Goal: Information Seeking & Learning: Learn about a topic

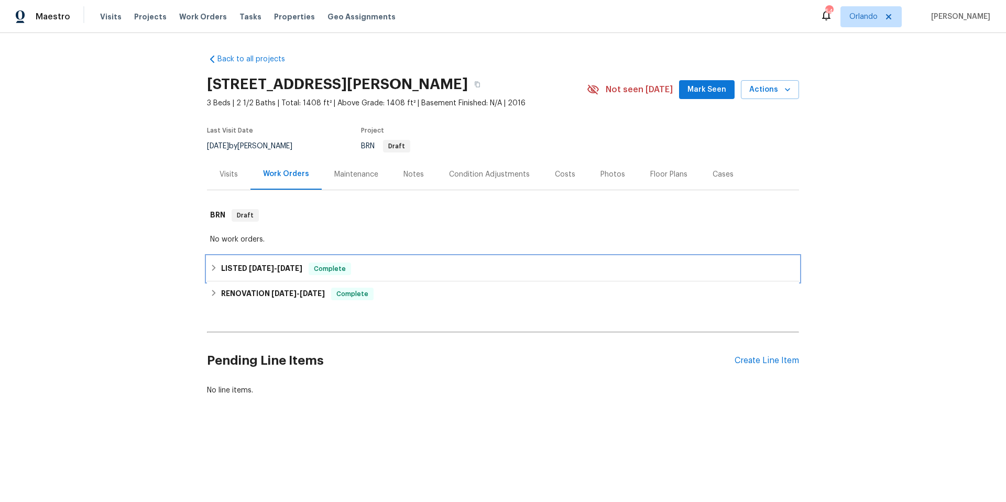
click at [425, 276] on div "LISTED [DATE] - [DATE] Complete" at bounding box center [503, 268] width 592 height 25
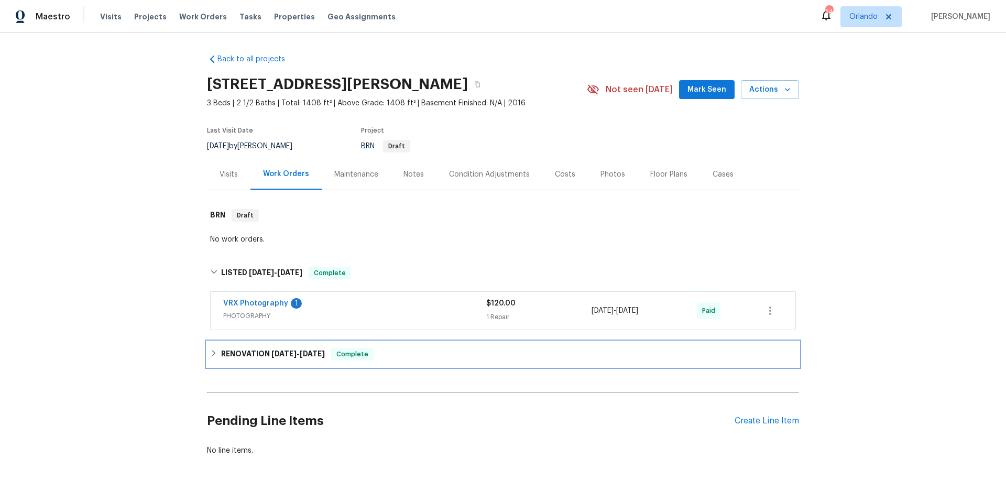
click at [421, 348] on div "RENOVATION [DATE] - [DATE] Complete" at bounding box center [503, 354] width 586 height 13
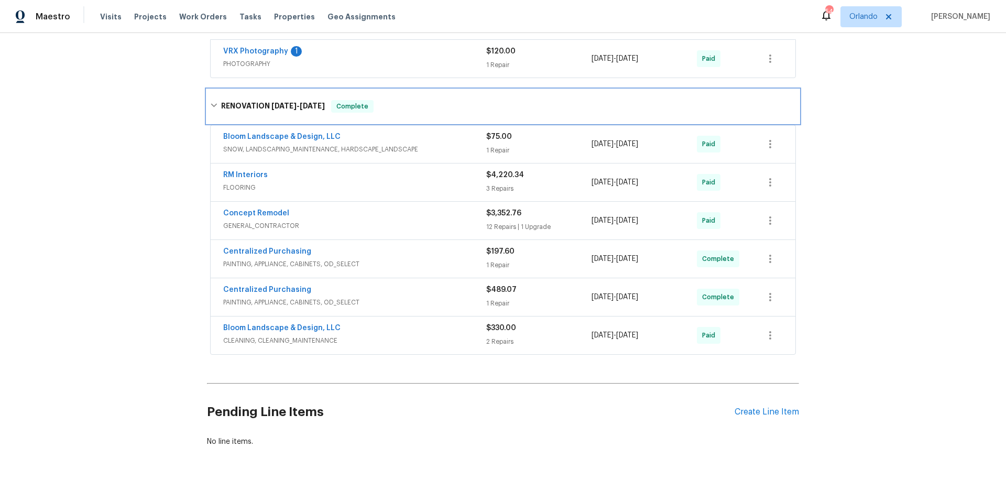
scroll to position [258, 0]
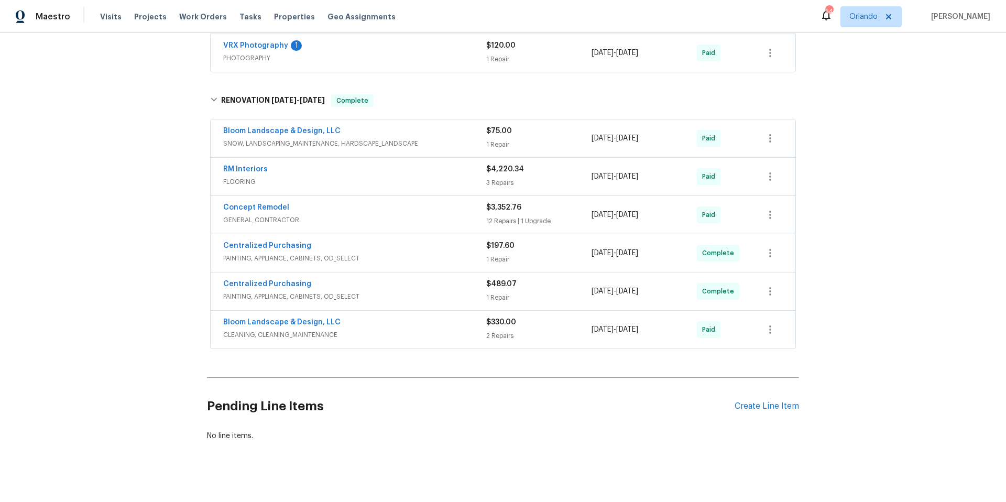
click at [436, 217] on span "GENERAL_CONTRACTOR" at bounding box center [354, 220] width 263 height 10
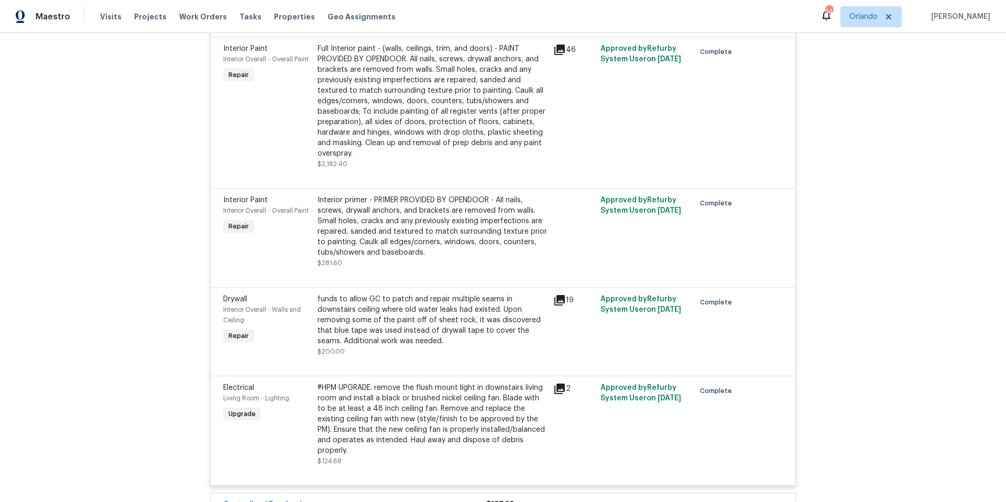
scroll to position [1215, 0]
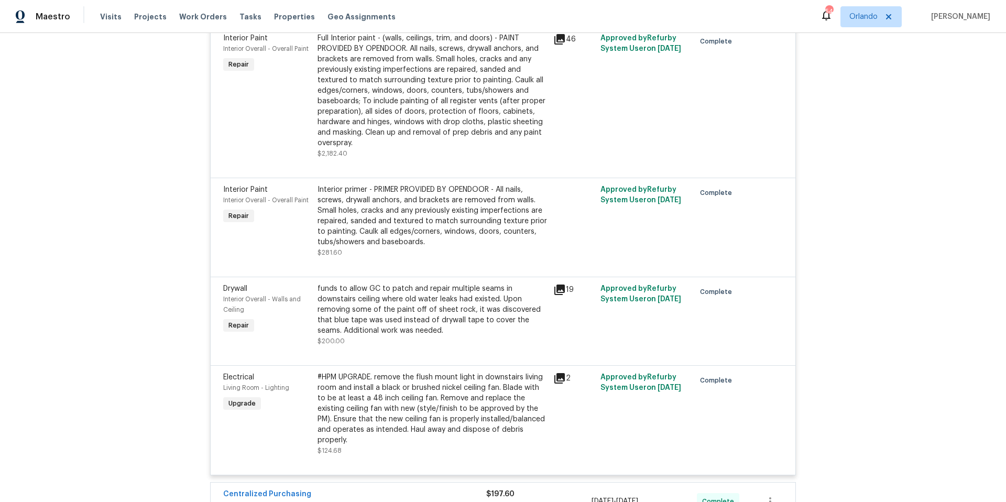
click at [555, 289] on icon at bounding box center [559, 289] width 10 height 10
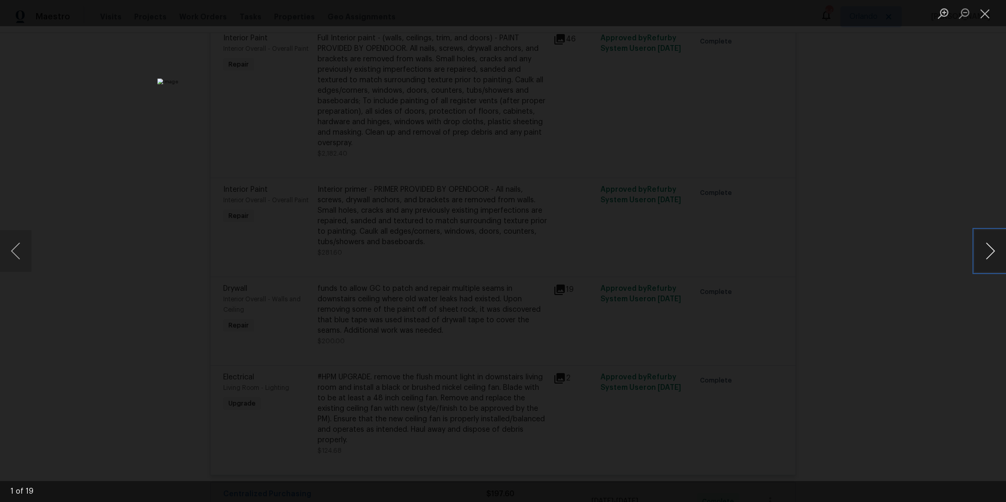
click at [983, 254] on button "Next image" at bounding box center [989, 251] width 31 height 42
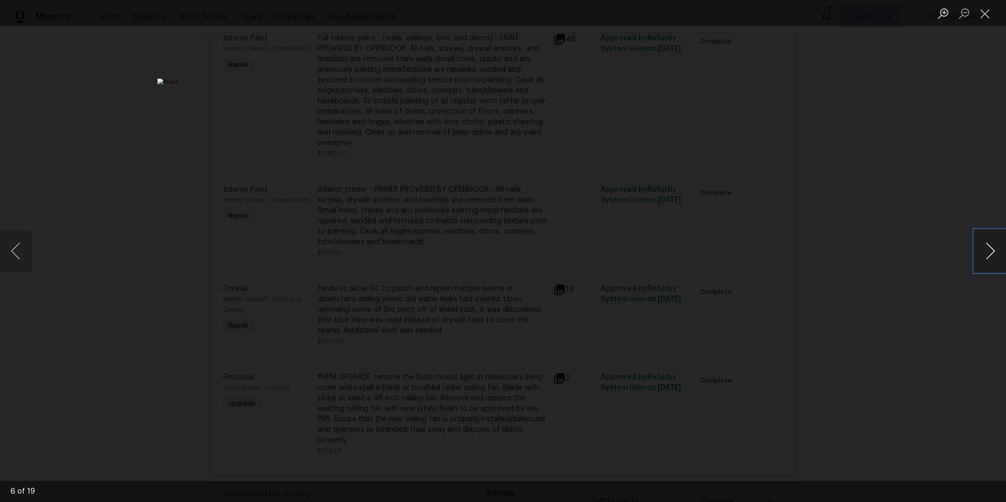
click at [983, 254] on button "Next image" at bounding box center [989, 251] width 31 height 42
click at [986, 15] on button "Close lightbox" at bounding box center [984, 13] width 21 height 18
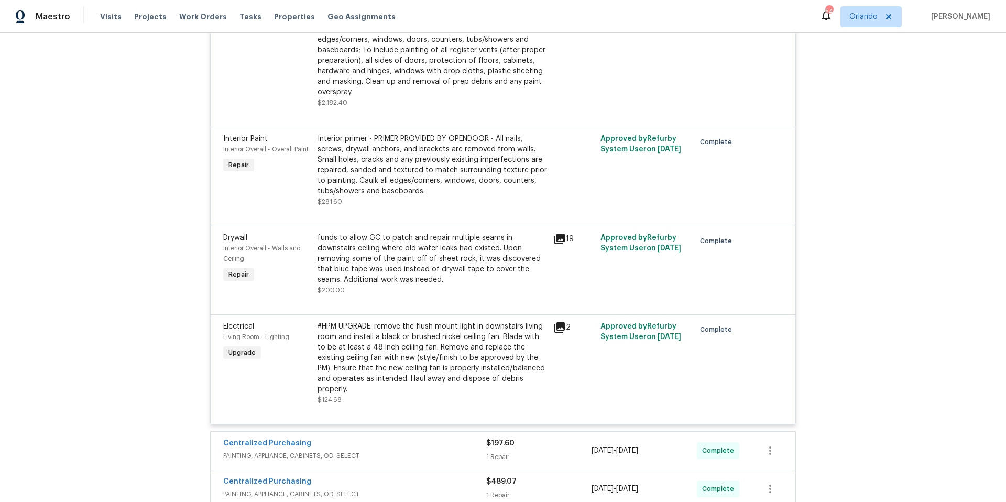
scroll to position [1319, 0]
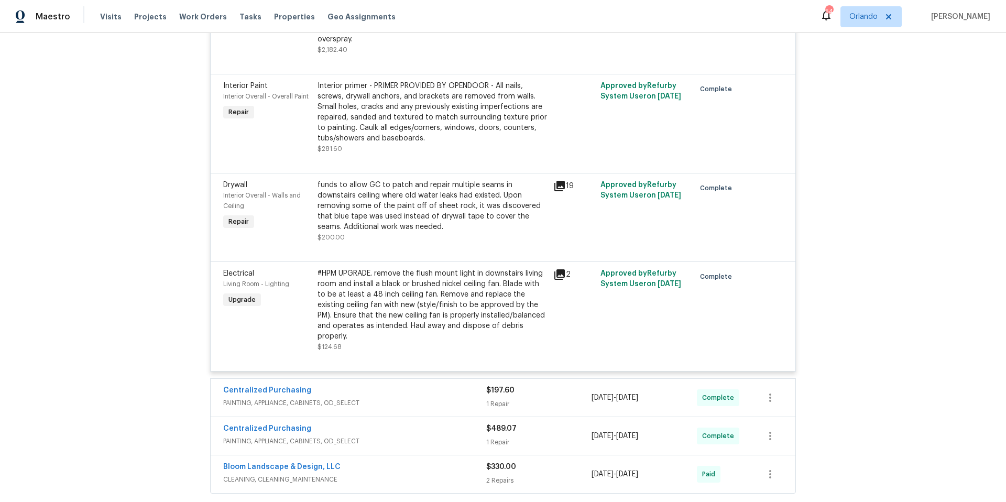
click at [557, 272] on icon at bounding box center [559, 274] width 10 height 10
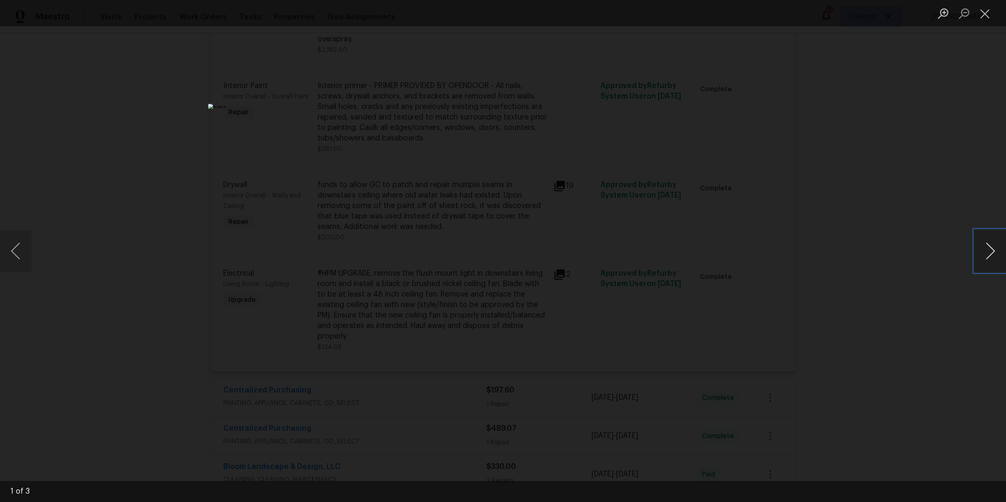
click at [990, 256] on button "Next image" at bounding box center [989, 251] width 31 height 42
click at [987, 17] on button "Close lightbox" at bounding box center [984, 13] width 21 height 18
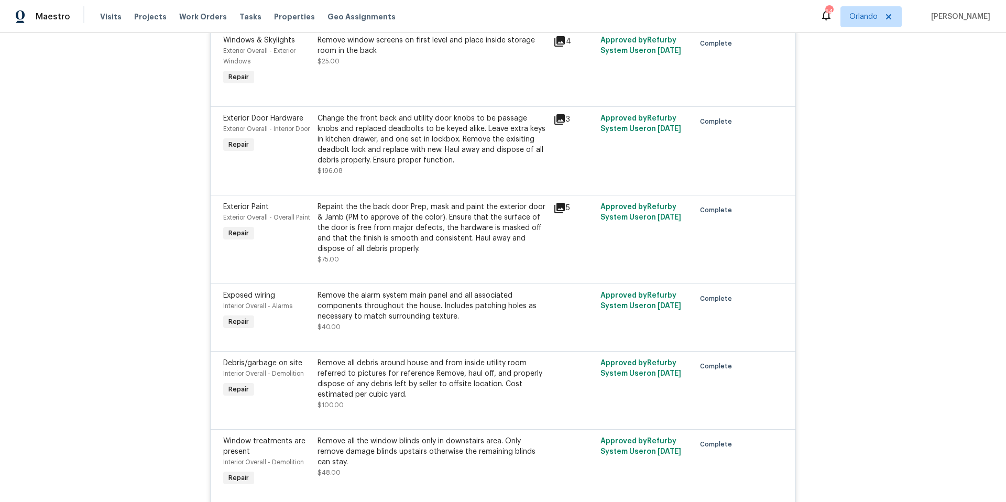
scroll to position [122, 0]
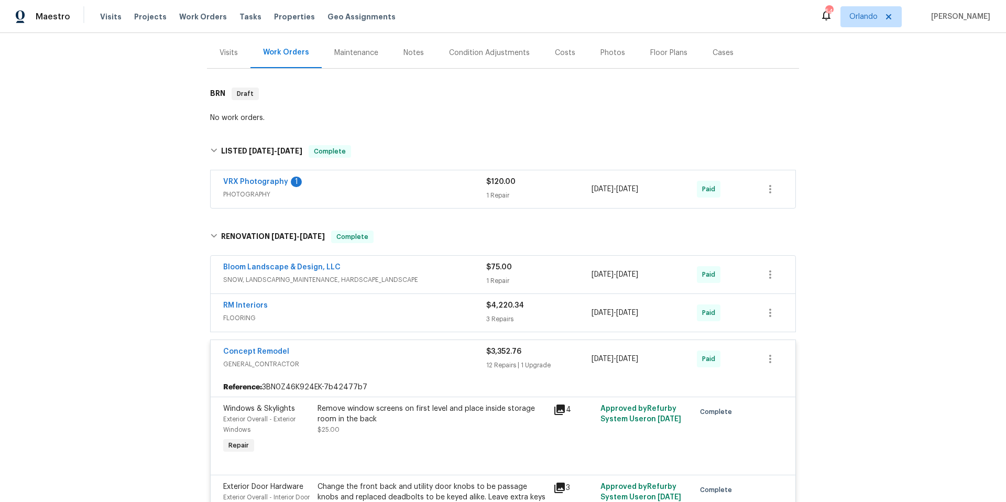
click at [413, 367] on span "GENERAL_CONTRACTOR" at bounding box center [354, 364] width 263 height 10
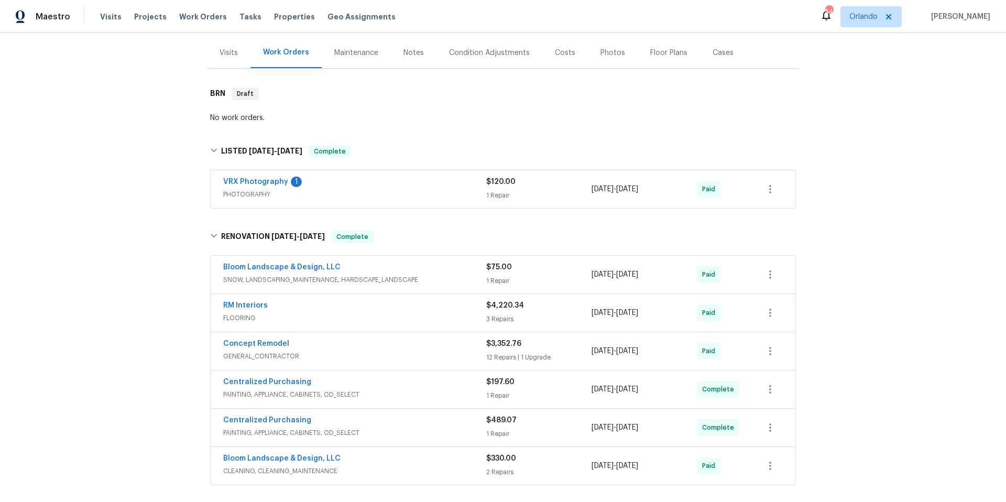
click at [460, 274] on span "SNOW, LANDSCAPING_MAINTENANCE, HARDSCAPE_LANDSCAPE" at bounding box center [354, 279] width 263 height 10
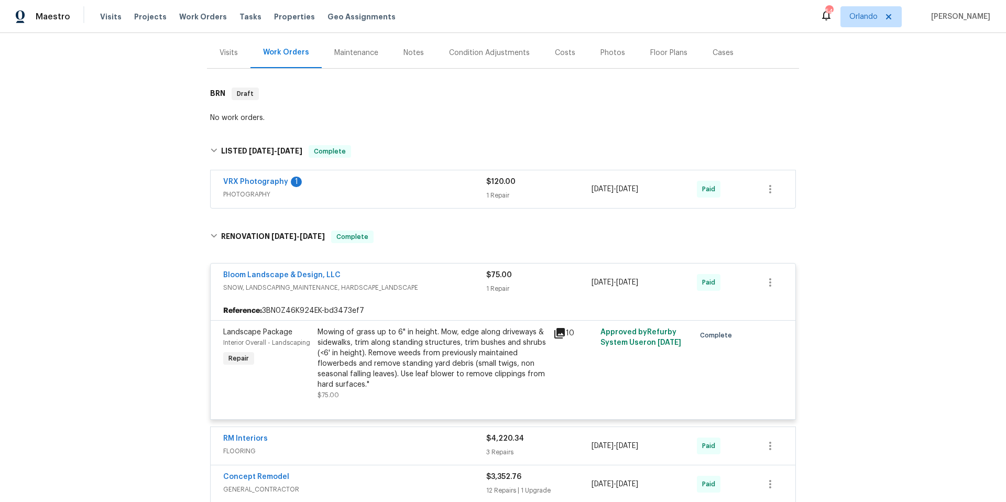
click at [460, 274] on div "Bloom Landscape & Design, LLC" at bounding box center [354, 276] width 263 height 13
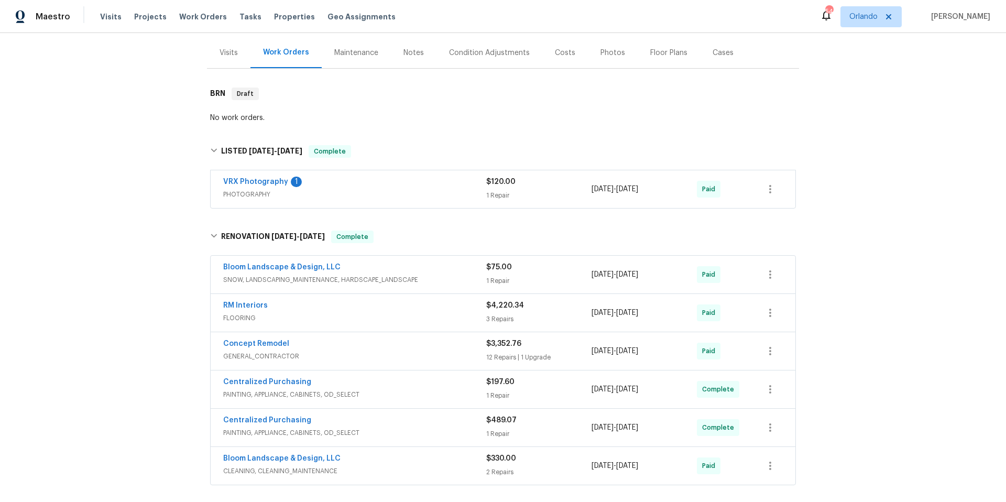
click at [424, 455] on div "Bloom Landscape & Design, LLC" at bounding box center [354, 459] width 263 height 13
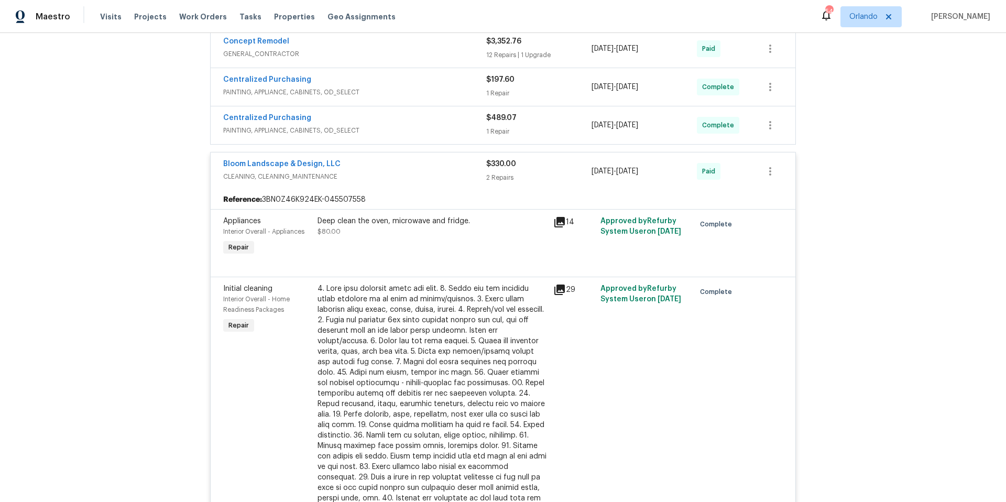
scroll to position [235, 0]
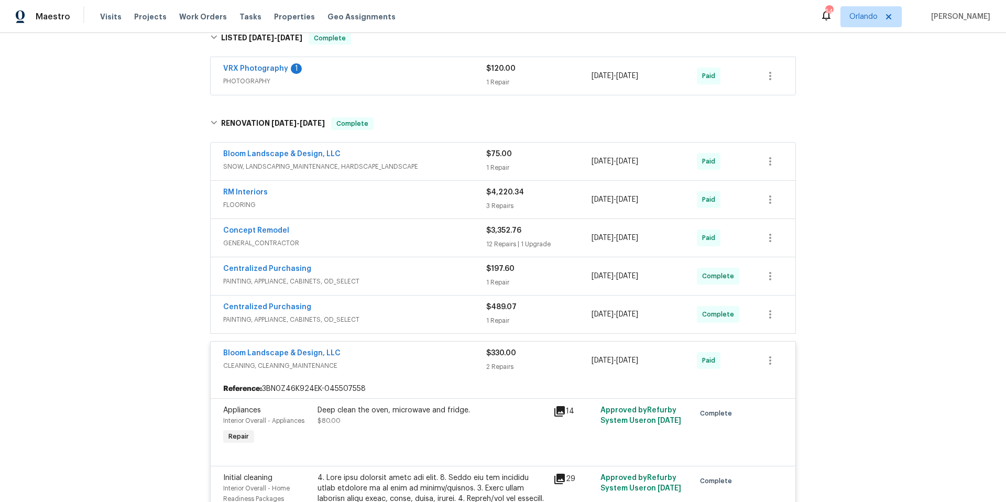
click at [419, 361] on span "CLEANING, CLEANING_MAINTENANCE" at bounding box center [354, 365] width 263 height 10
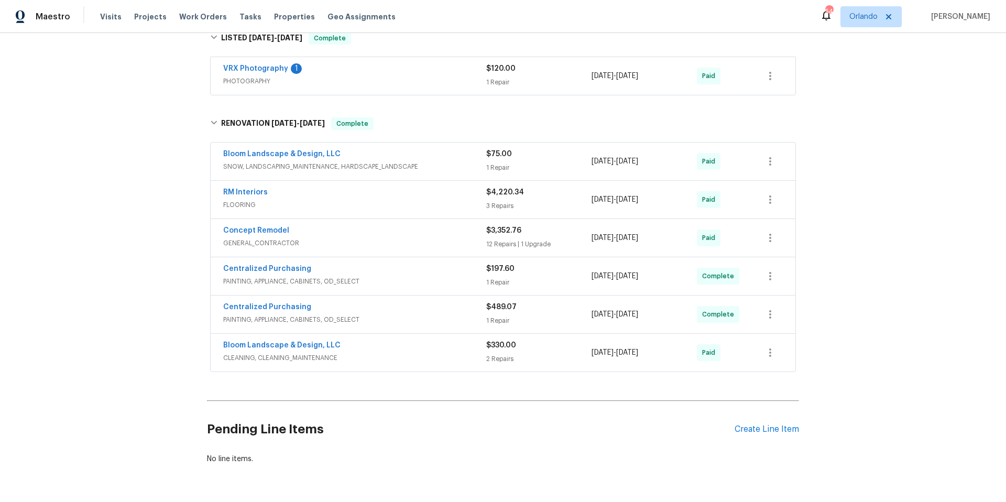
click at [400, 307] on div "Centralized Purchasing" at bounding box center [354, 308] width 263 height 13
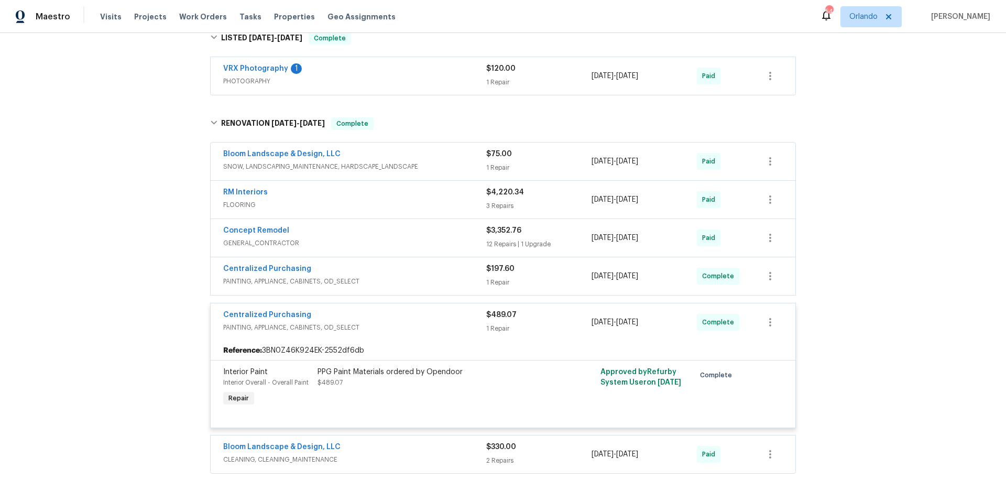
click at [423, 268] on div "Centralized Purchasing" at bounding box center [354, 269] width 263 height 13
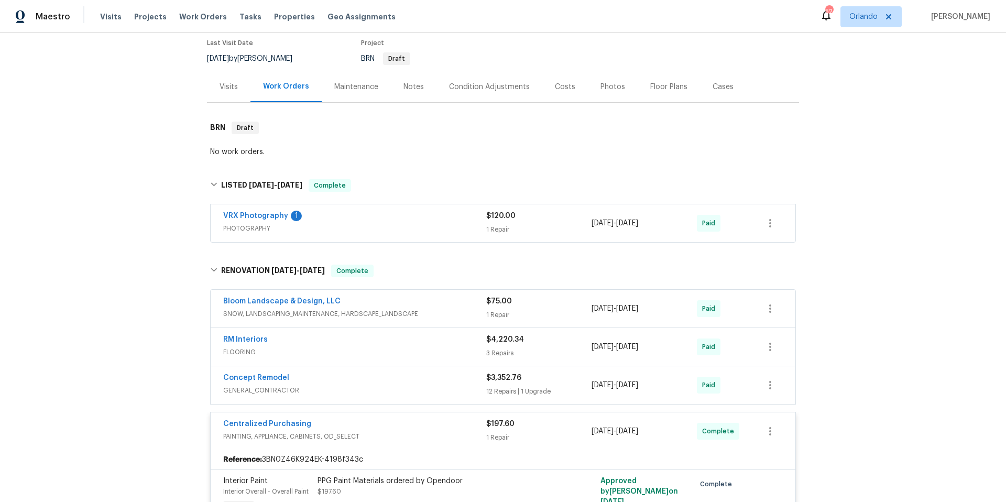
scroll to position [87, 0]
